Goal: Transaction & Acquisition: Register for event/course

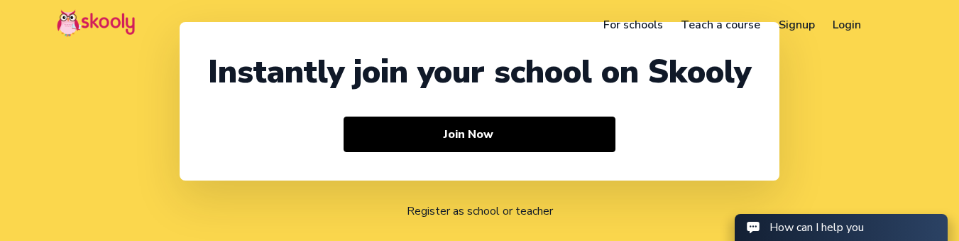
click at [842, 28] on link "Login" at bounding box center [847, 24] width 47 height 23
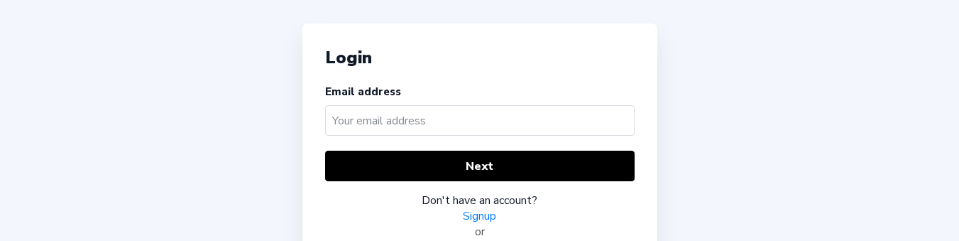
scroll to position [129, 0]
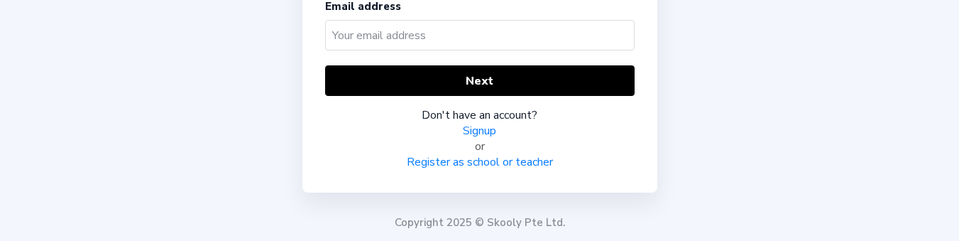
click at [495, 160] on link "Register as school or teacher" at bounding box center [480, 162] width 146 height 16
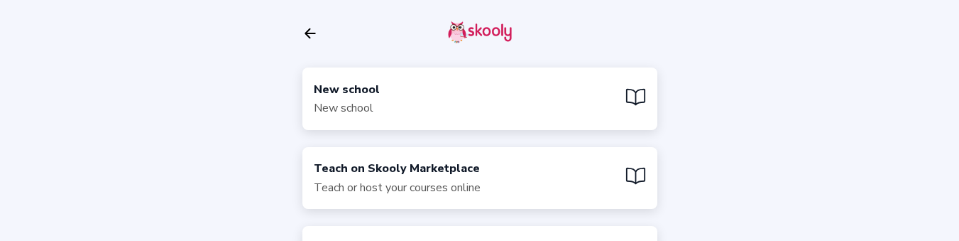
click at [421, 89] on div "New school New school" at bounding box center [479, 98] width 355 height 62
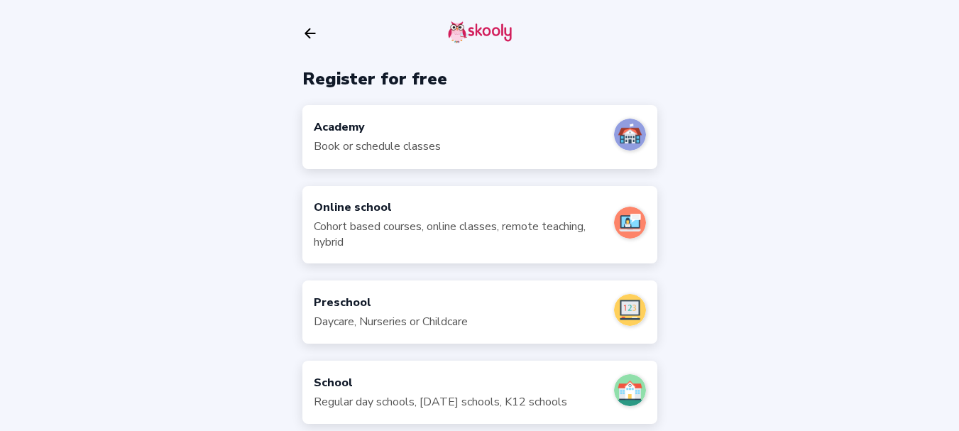
click at [429, 137] on div "Academy Book or schedule classes" at bounding box center [377, 136] width 127 height 35
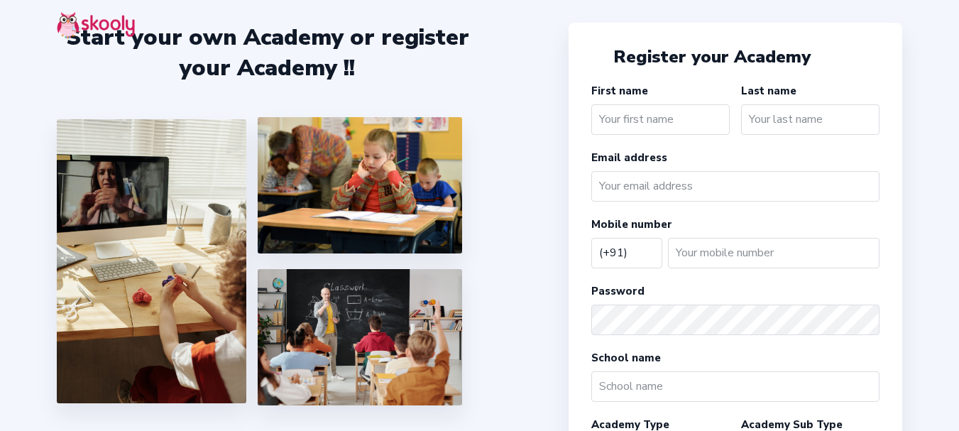
select select "IN"
type input "Academy"
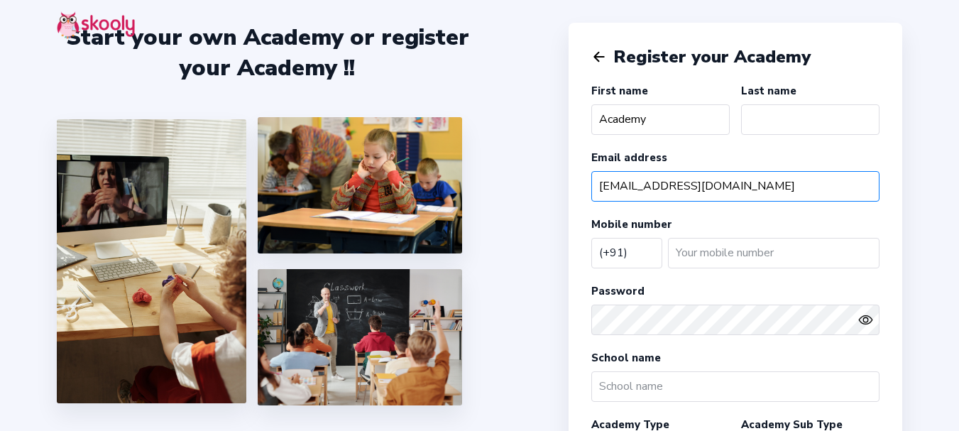
type input "academywebtest04@mailinator.com"
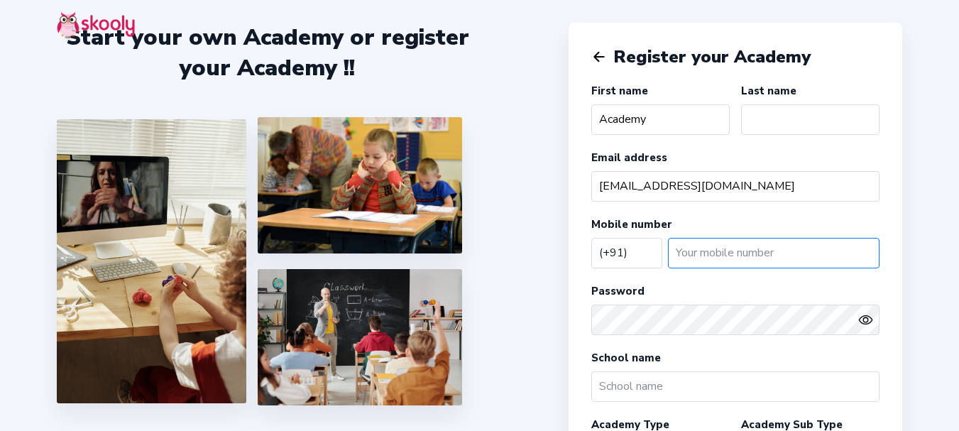
click at [707, 255] on input "number" at bounding box center [773, 253] width 211 height 31
type input "82298658"
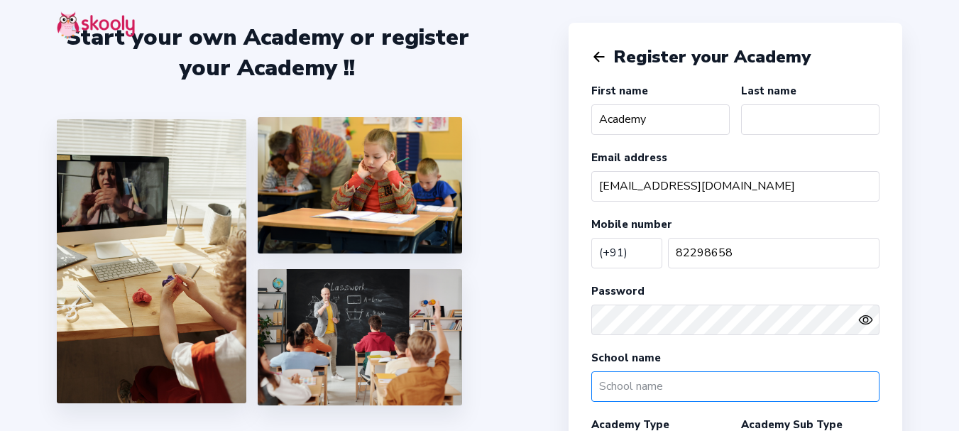
click at [686, 382] on input "text" at bounding box center [735, 386] width 288 height 31
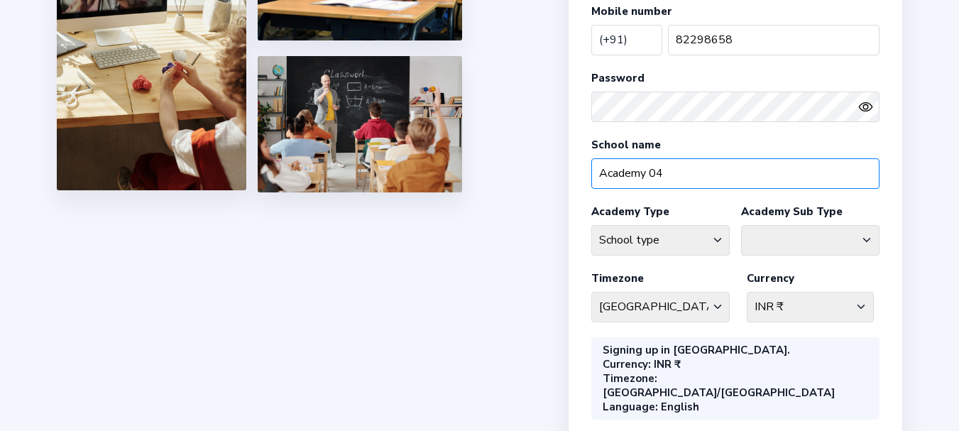
type input "Academy 04"
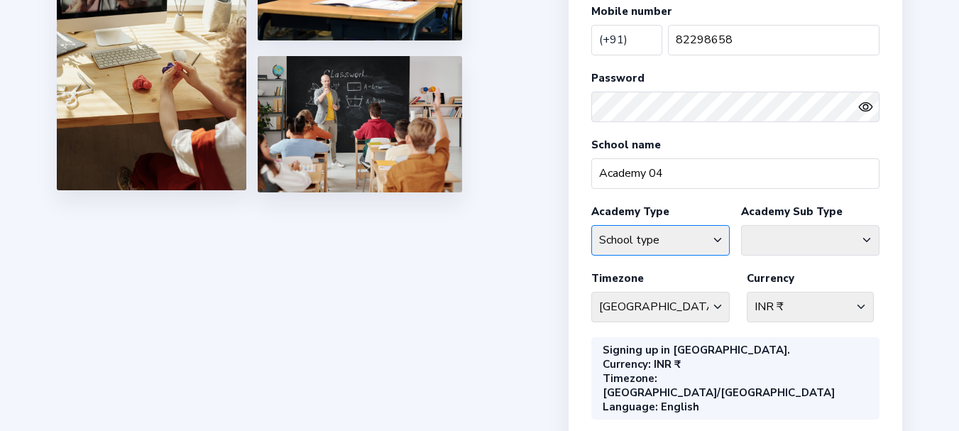
drag, startPoint x: 666, startPoint y: 236, endPoint x: 660, endPoint y: 242, distance: 8.0
click at [666, 236] on select "School type Academic Afterschool Arts Dance Homeschool Language Martial Arts Mu…" at bounding box center [660, 240] width 138 height 31
select select "AH"
click at [591, 225] on select "School type Academic Afterschool Arts Dance Homeschool Language Martial Arts Mu…" at bounding box center [660, 240] width 138 height 31
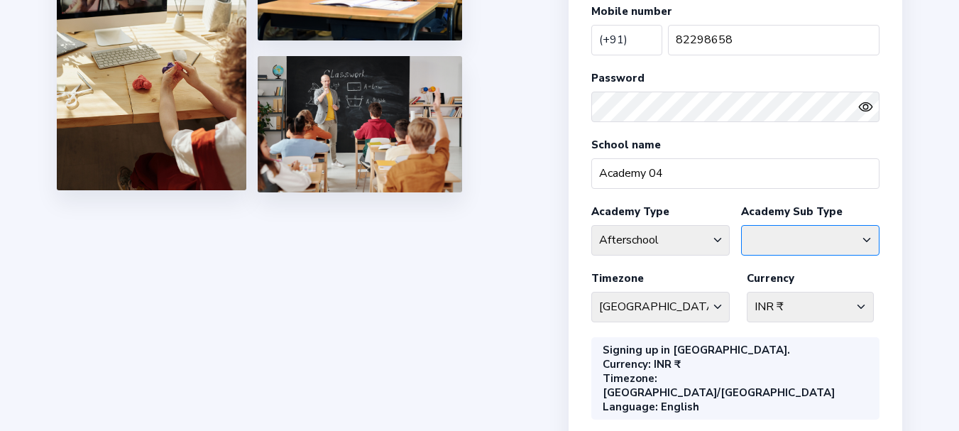
click at [794, 243] on select "Afterschool Homeschool" at bounding box center [810, 240] width 138 height 31
select select "AS"
click at [741, 225] on select "Afterschool Homeschool" at bounding box center [810, 240] width 138 height 31
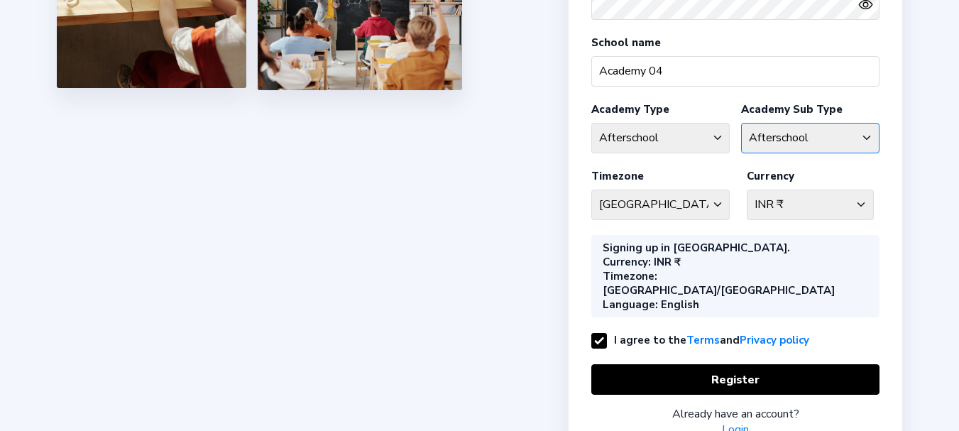
scroll to position [350, 0]
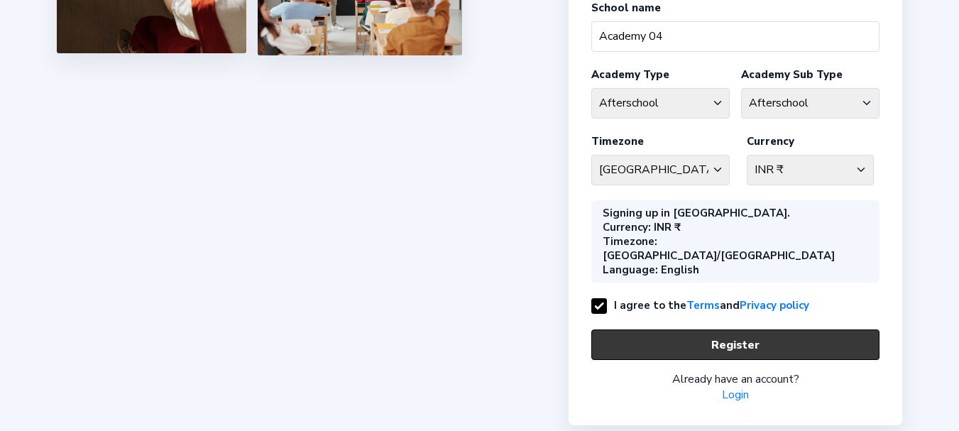
click at [698, 329] on button "Register" at bounding box center [735, 344] width 288 height 31
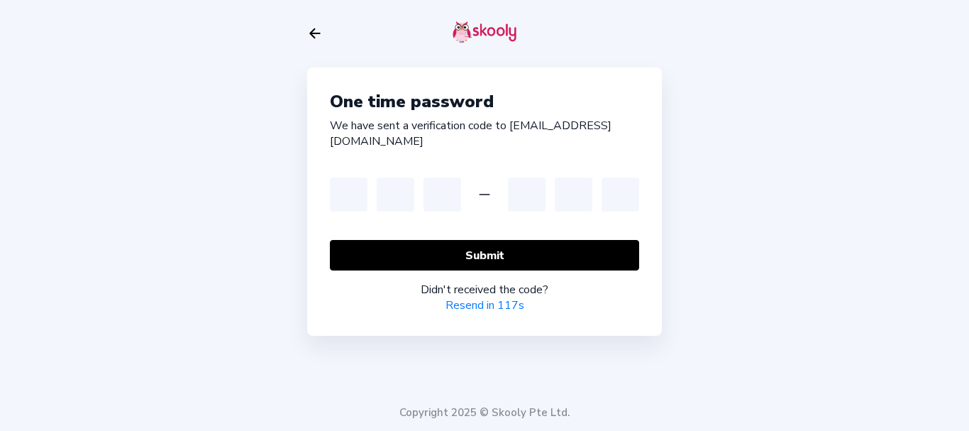
type input "2"
type input "5"
type input "2"
type input "3"
type input "4"
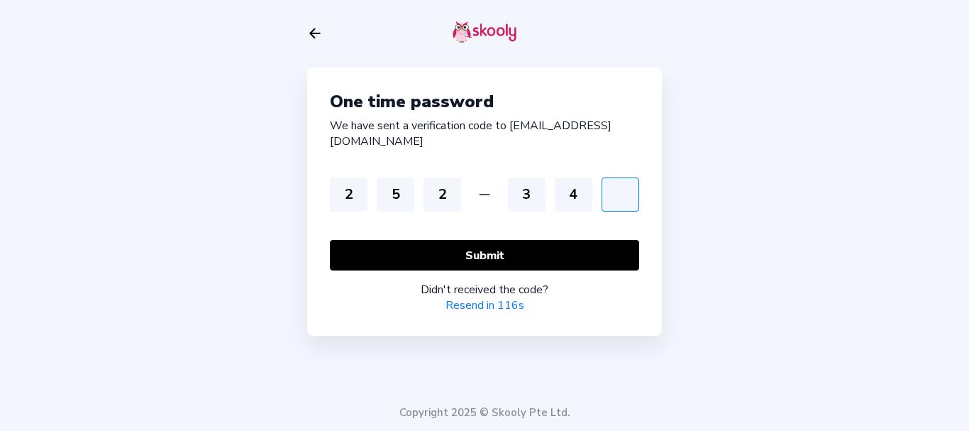
type input "5"
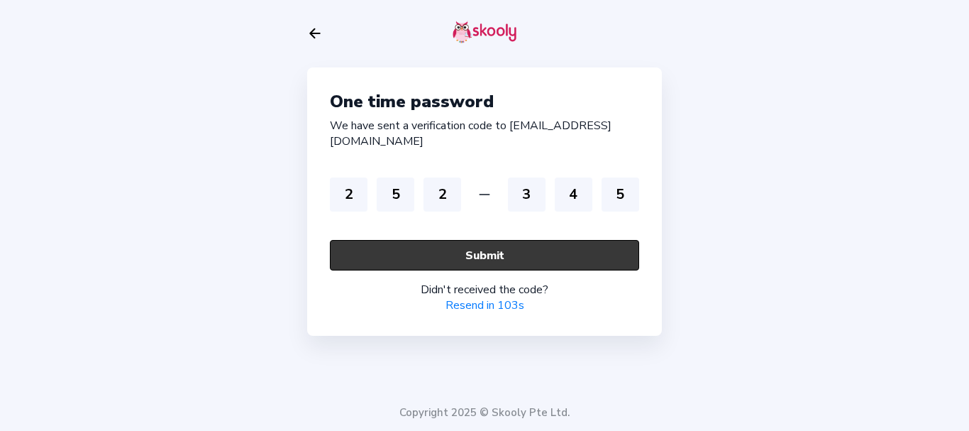
click at [495, 250] on button "Submit" at bounding box center [484, 255] width 309 height 31
click at [495, 248] on button "Submit" at bounding box center [484, 255] width 309 height 31
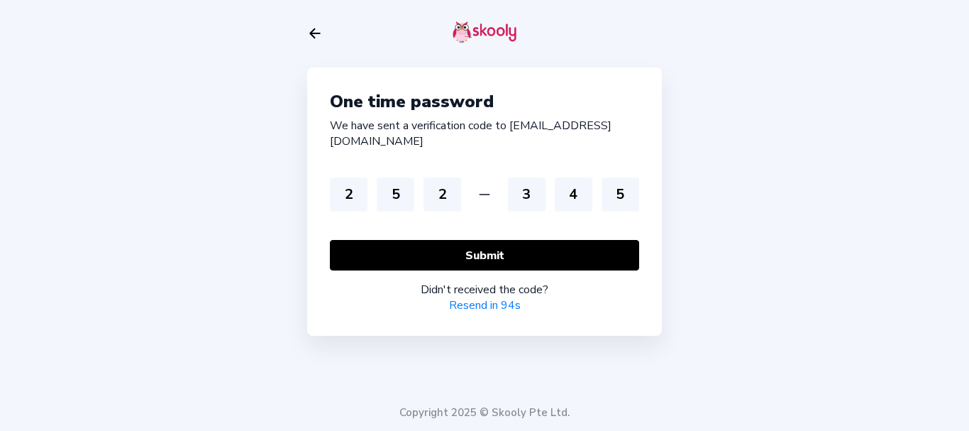
click at [827, 180] on div "**********" at bounding box center [484, 215] width 969 height 431
click at [505, 307] on link "Resend code" at bounding box center [484, 305] width 65 height 16
click at [315, 30] on icon "arrow back outline" at bounding box center [315, 33] width 10 height 9
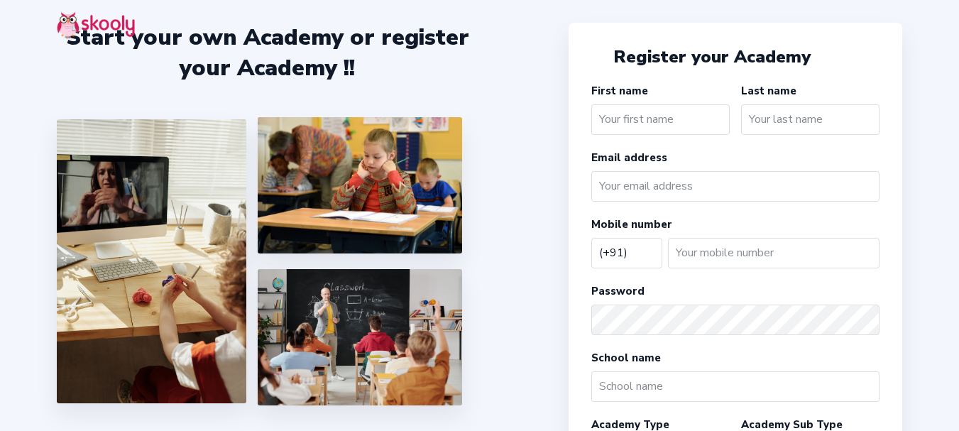
select select "IN"
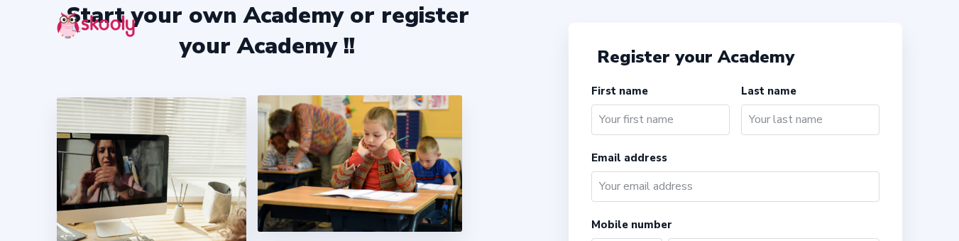
select select "IN"
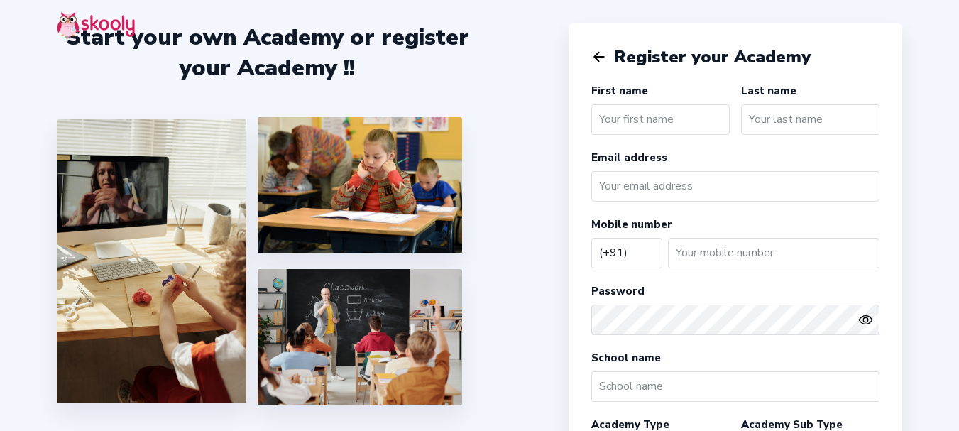
click at [656, 121] on input "text" at bounding box center [660, 119] width 138 height 31
type input "Academy"
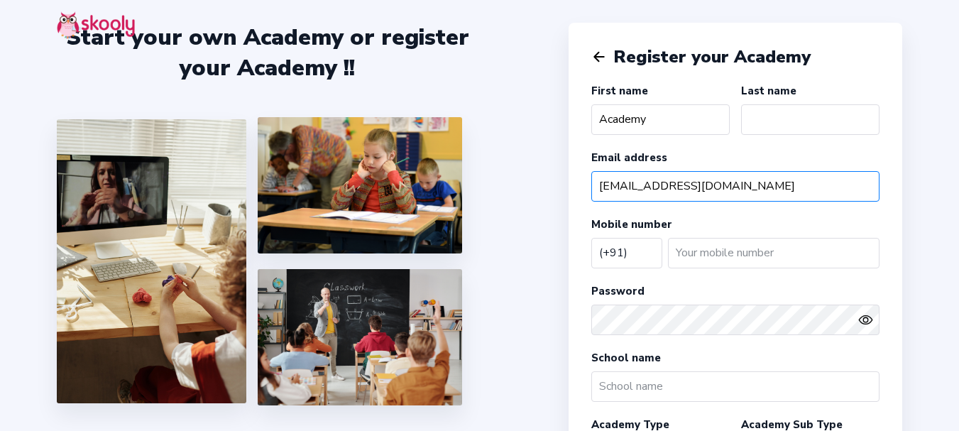
type input "[EMAIL_ADDRESS][DOMAIN_NAME]"
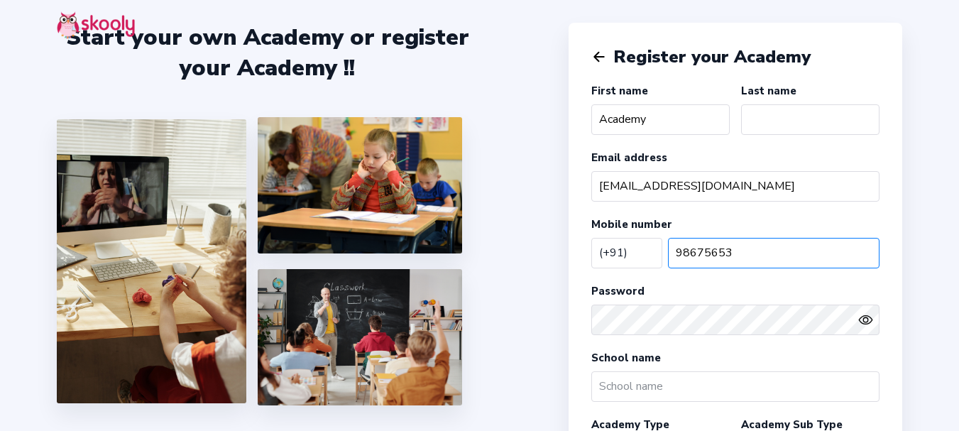
type input "98675653"
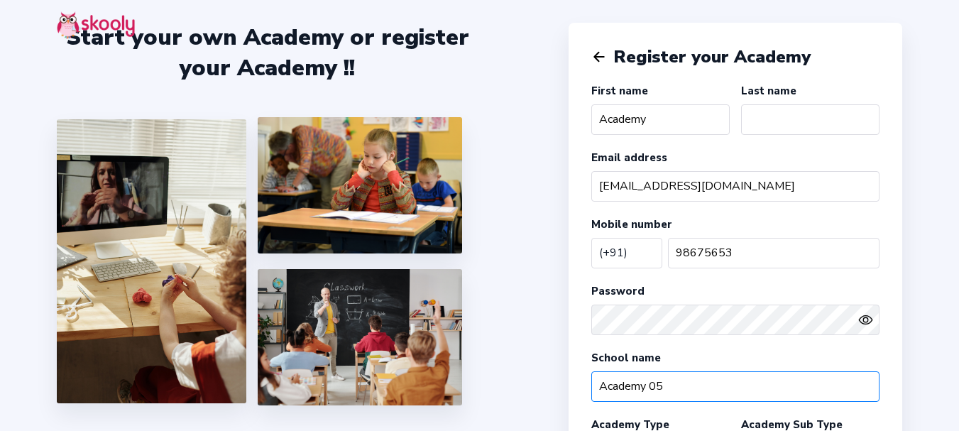
type input "Academy 05"
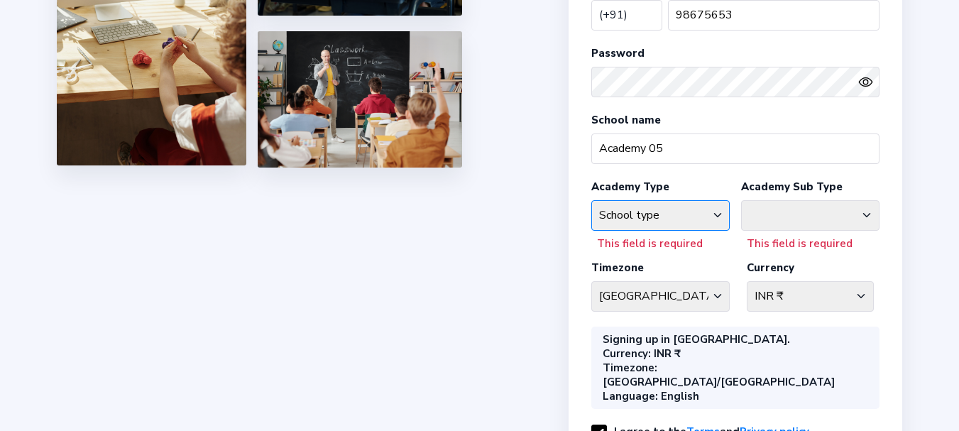
click at [645, 207] on select "School type Academic Afterschool Arts Dance Homeschool Language Martial Arts Mu…" at bounding box center [660, 215] width 138 height 31
select select "GA"
click at [591, 200] on select "School type Academic Afterschool Arts Dance Homeschool Language Martial Arts Mu…" at bounding box center [660, 215] width 138 height 31
click at [767, 221] on select "Coaching Classes Enrichment Centre [GEOGRAPHIC_DATA] [GEOGRAPHIC_DATA] Math Cen…" at bounding box center [810, 215] width 138 height 31
select select "G"
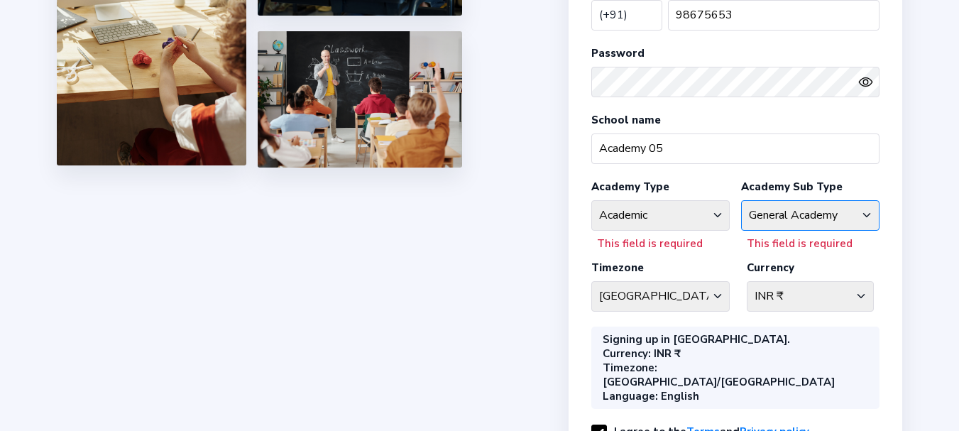
click at [741, 200] on select "Coaching Classes Enrichment Centre [GEOGRAPHIC_DATA] [GEOGRAPHIC_DATA] Math Cen…" at bounding box center [810, 215] width 138 height 31
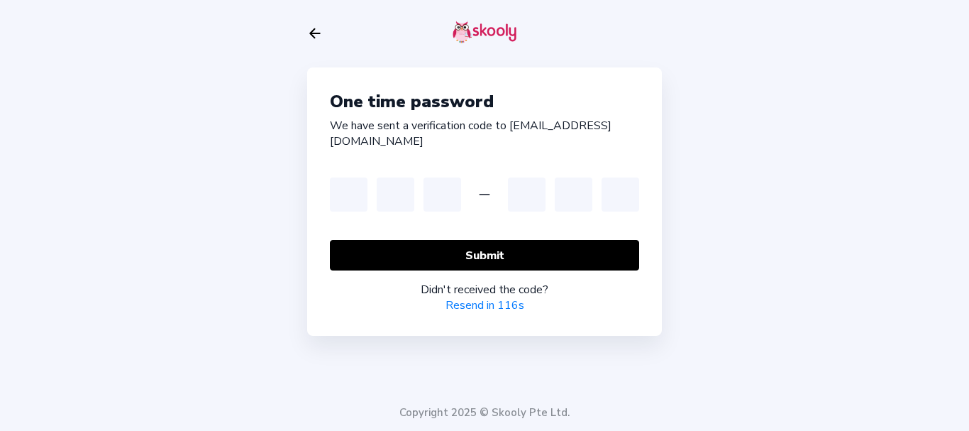
type input "4"
type input "3"
type input "5"
type input "3"
type input "5"
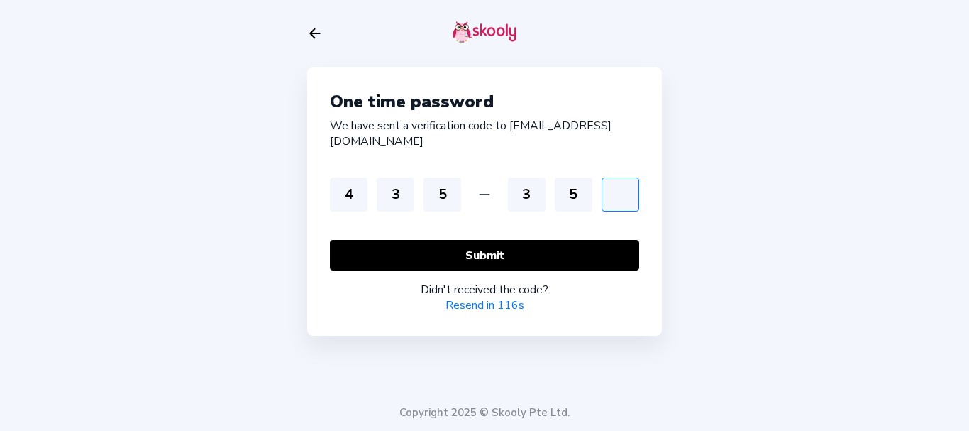
type input "3"
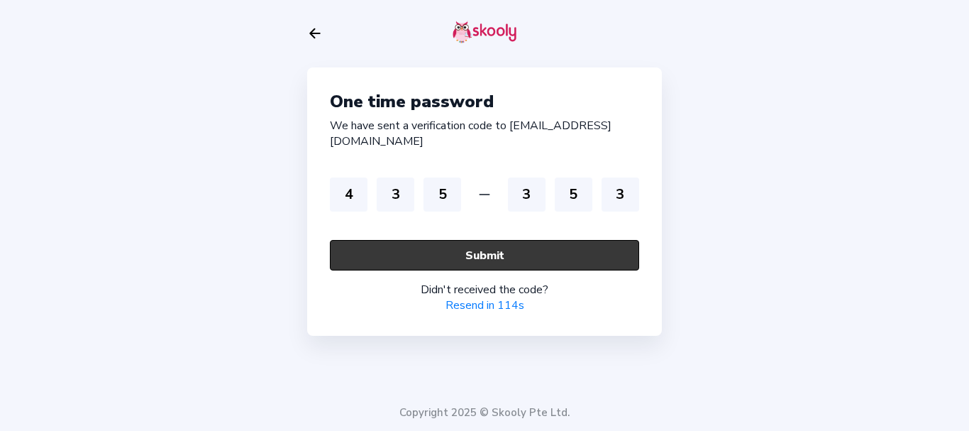
click at [466, 240] on button "Submit" at bounding box center [484, 255] width 309 height 31
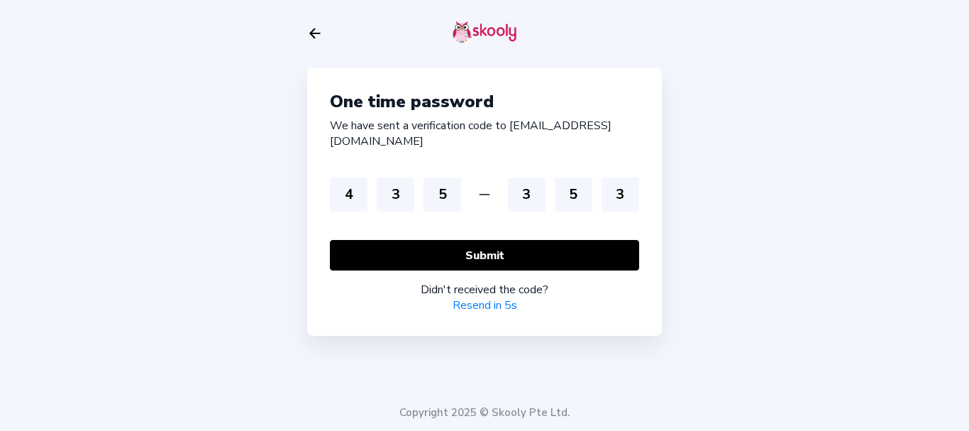
click at [194, 219] on div "One time password We have sent a verification code to [EMAIL_ADDRESS][DOMAIN_NA…" at bounding box center [484, 215] width 969 height 431
click at [189, 139] on div "One time password We have sent a verification code to [EMAIL_ADDRESS][DOMAIN_NA…" at bounding box center [484, 215] width 969 height 431
click at [496, 240] on link "Resend code" at bounding box center [484, 305] width 65 height 16
click at [74, 176] on div "One time password We have sent a verification code to [EMAIL_ADDRESS][DOMAIN_NA…" at bounding box center [484, 215] width 969 height 431
click at [184, 175] on div "One time password We have sent a verification code to [EMAIL_ADDRESS][DOMAIN_NA…" at bounding box center [484, 215] width 969 height 431
